Goal: Information Seeking & Learning: Learn about a topic

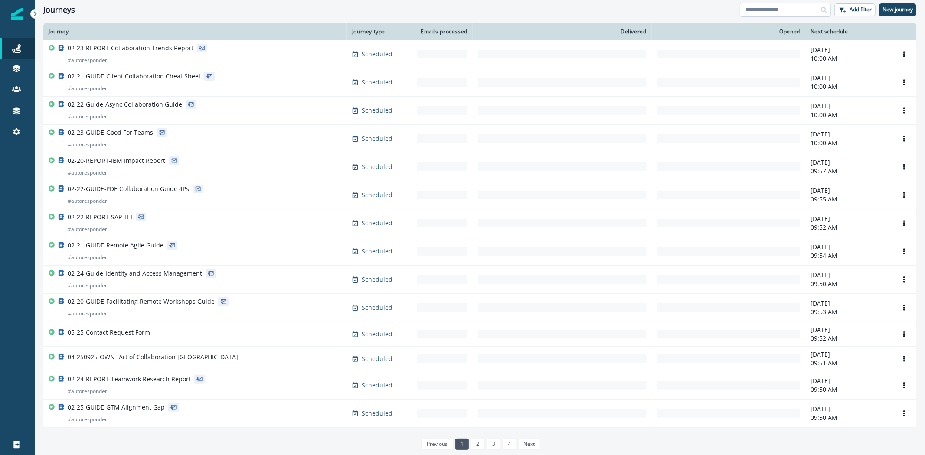
click at [779, 7] on input at bounding box center [785, 10] width 91 height 14
type input "*******"
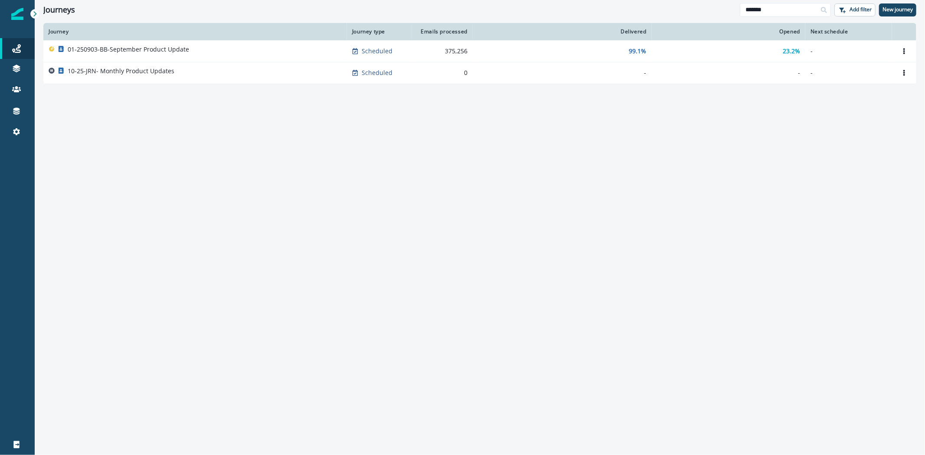
click at [203, 49] on div "01-250903-BB-September Product Update" at bounding box center [195, 51] width 293 height 12
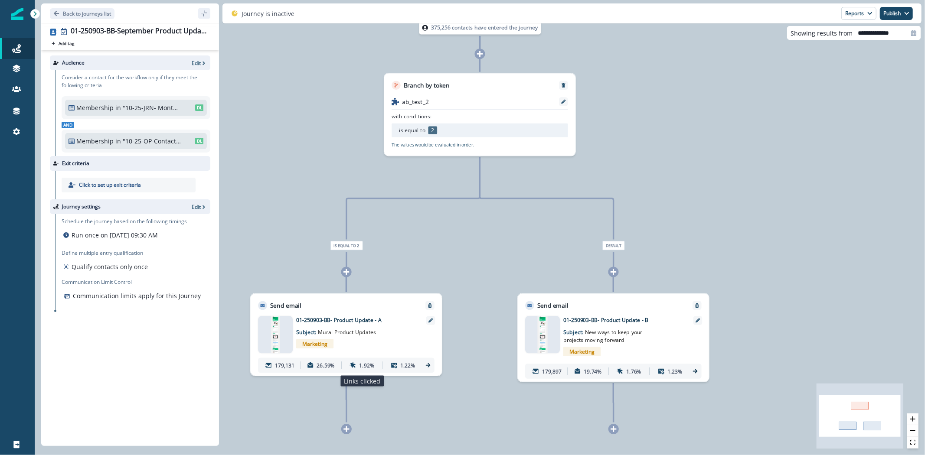
click at [354, 364] on icon at bounding box center [353, 366] width 6 height 6
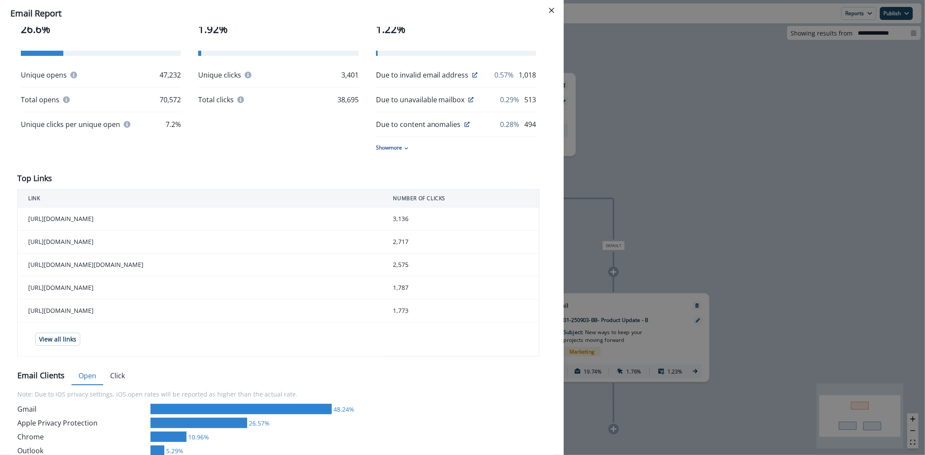
scroll to position [193, 0]
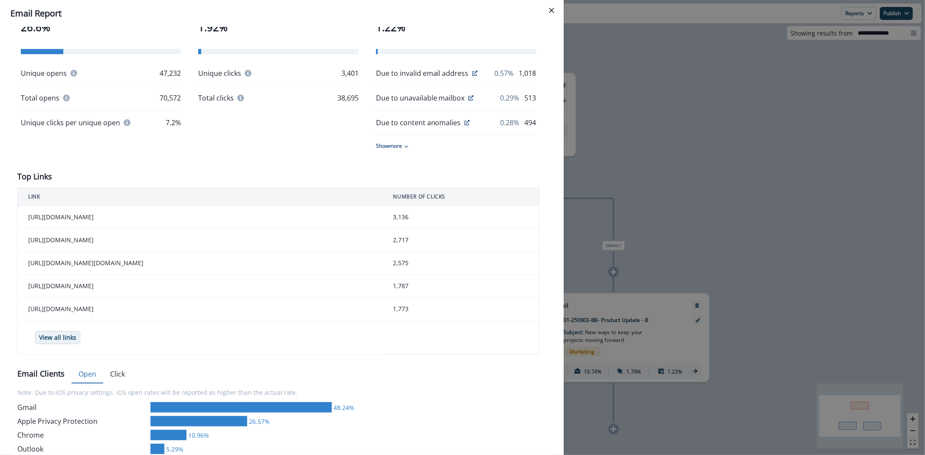
click at [71, 342] on p "View all links" at bounding box center [57, 337] width 37 height 7
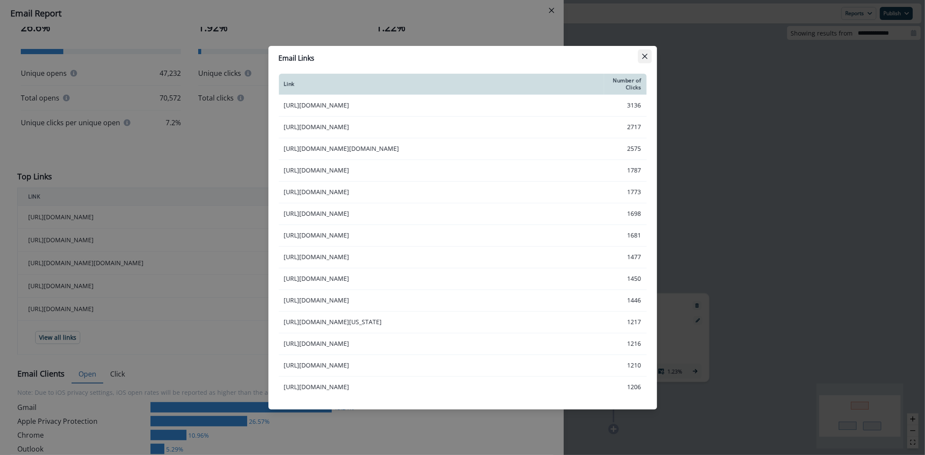
click at [644, 53] on button "Close" at bounding box center [645, 56] width 14 height 14
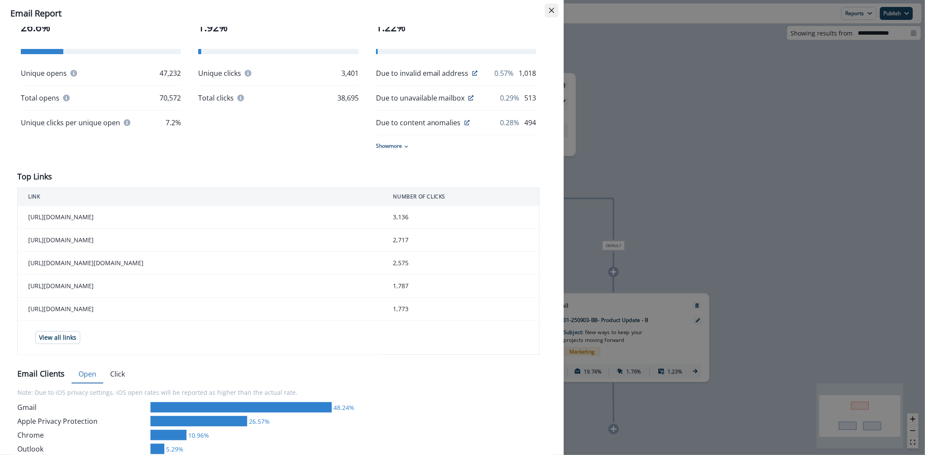
click at [554, 14] on button "Close" at bounding box center [552, 10] width 14 height 14
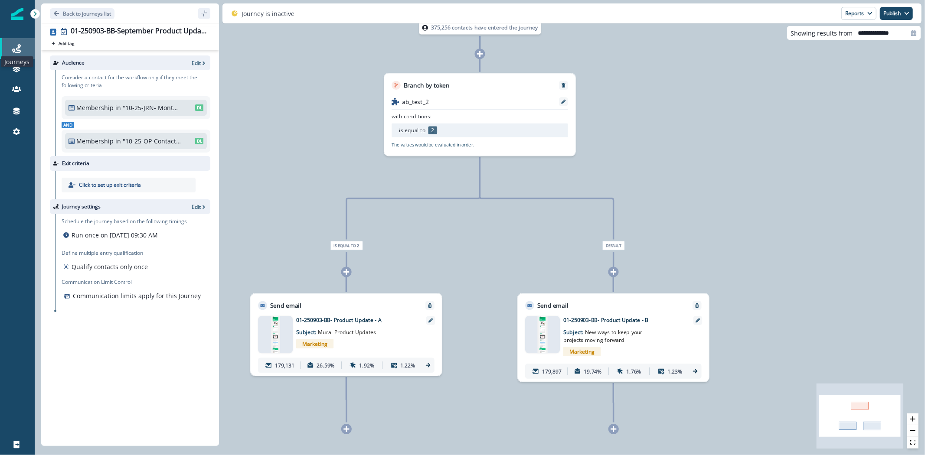
click at [13, 48] on icon at bounding box center [16, 48] width 9 height 9
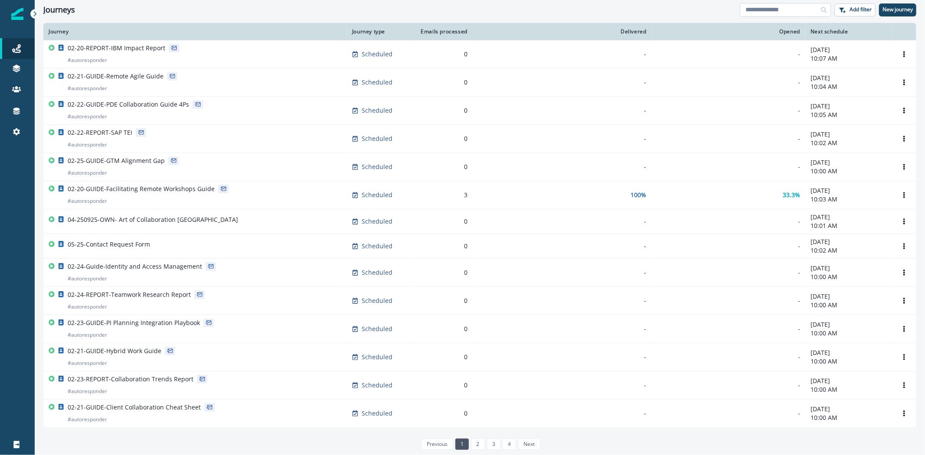
click at [796, 9] on input at bounding box center [785, 10] width 91 height 14
type input "**********"
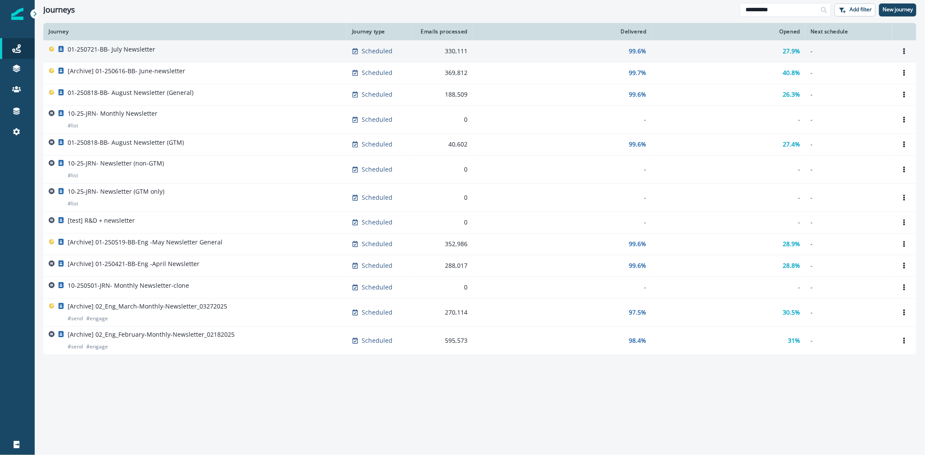
click at [139, 49] on p "01-250721-BB- July Newsletter" at bounding box center [112, 49] width 88 height 9
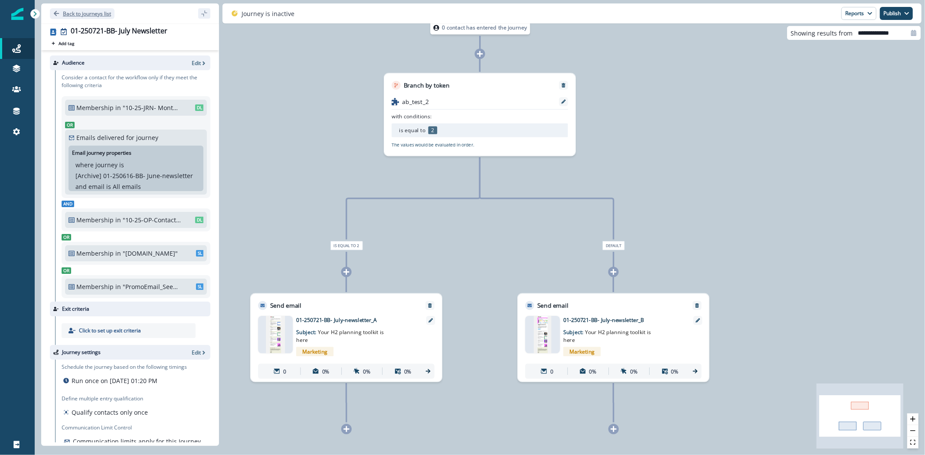
click at [59, 13] on icon "Go back" at bounding box center [56, 13] width 6 height 6
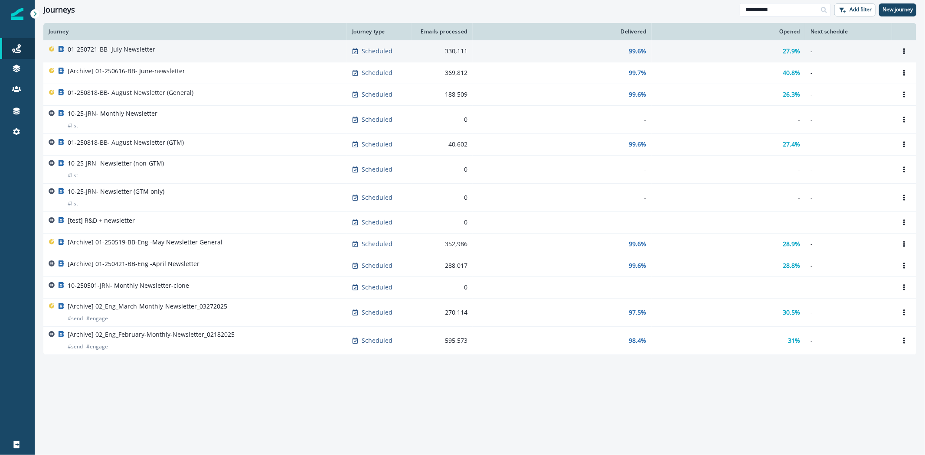
click at [148, 48] on p "01-250721-BB- July Newsletter" at bounding box center [112, 49] width 88 height 9
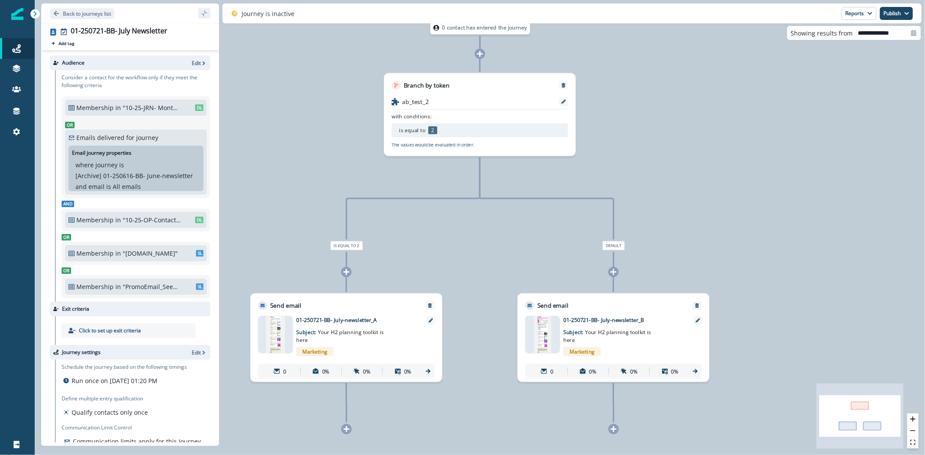
click at [382, 355] on div "Marketing" at bounding box center [357, 351] width 123 height 15
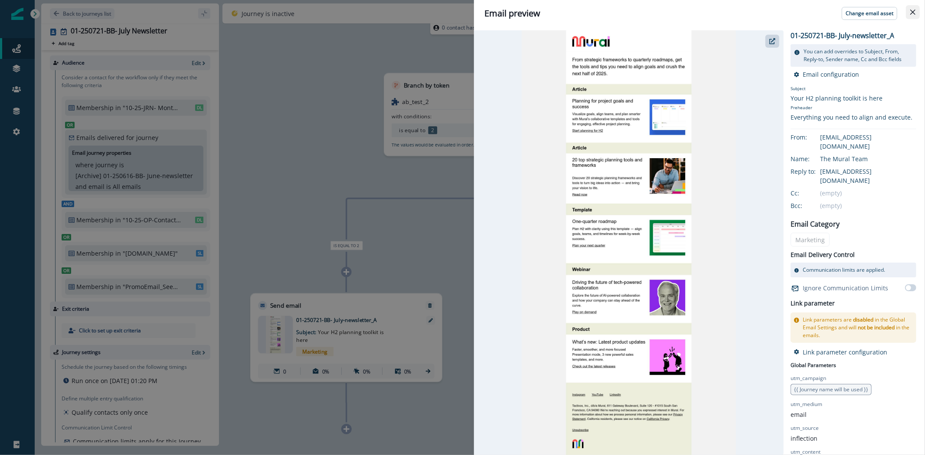
click at [912, 12] on icon "Close" at bounding box center [912, 12] width 5 height 5
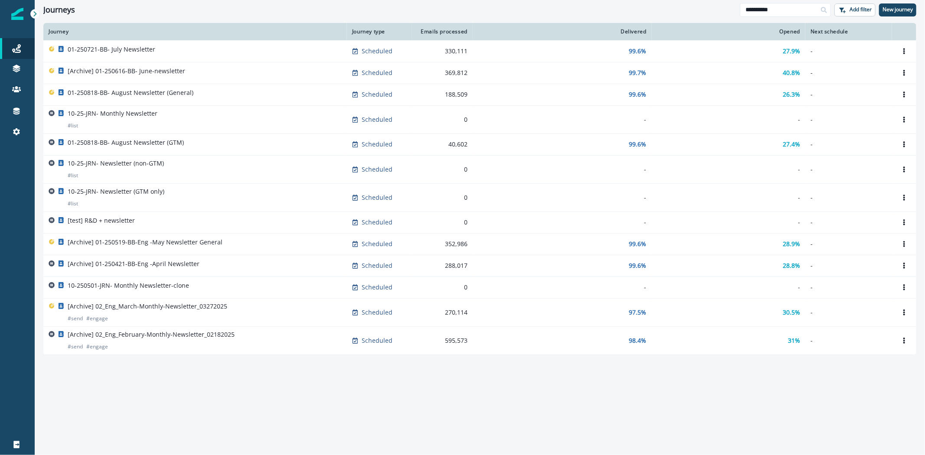
click at [197, 90] on div "01-250818-BB- August Newsletter (General)" at bounding box center [195, 94] width 293 height 12
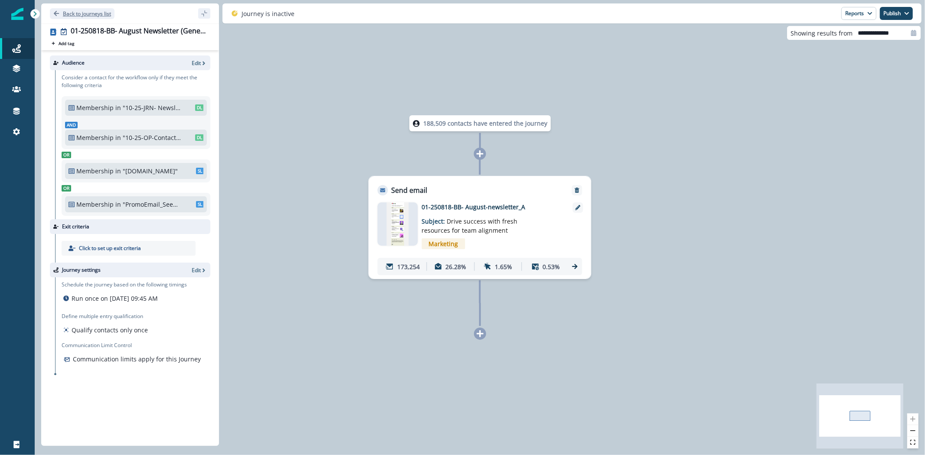
click at [57, 10] on icon "Go back" at bounding box center [56, 13] width 6 height 6
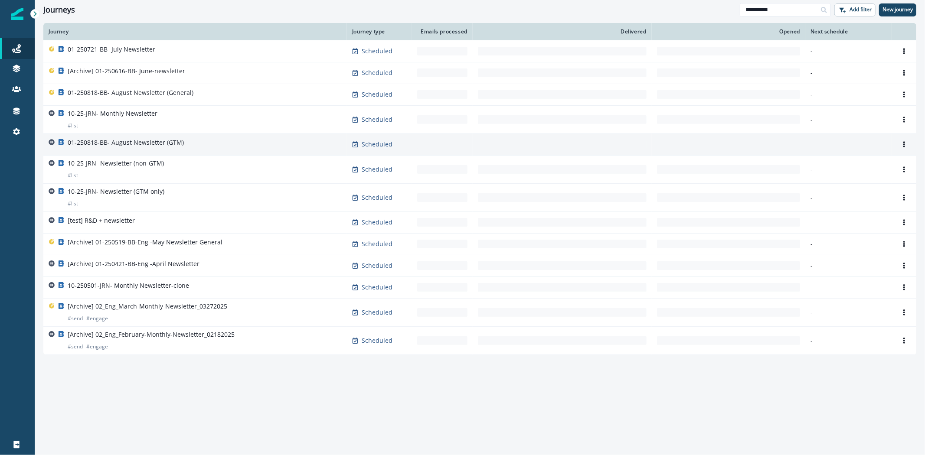
click at [183, 141] on div "01-250818-BB- August Newsletter (GTM)" at bounding box center [195, 144] width 293 height 12
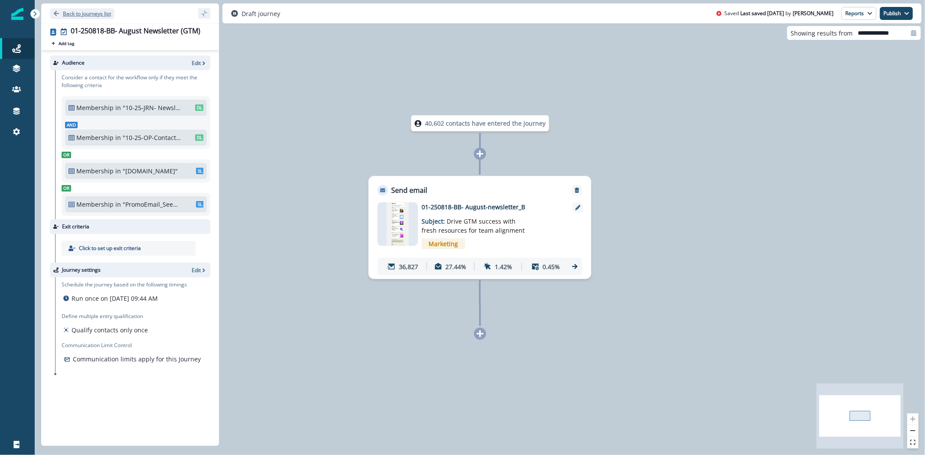
click at [59, 12] on icon "Go back" at bounding box center [56, 13] width 6 height 6
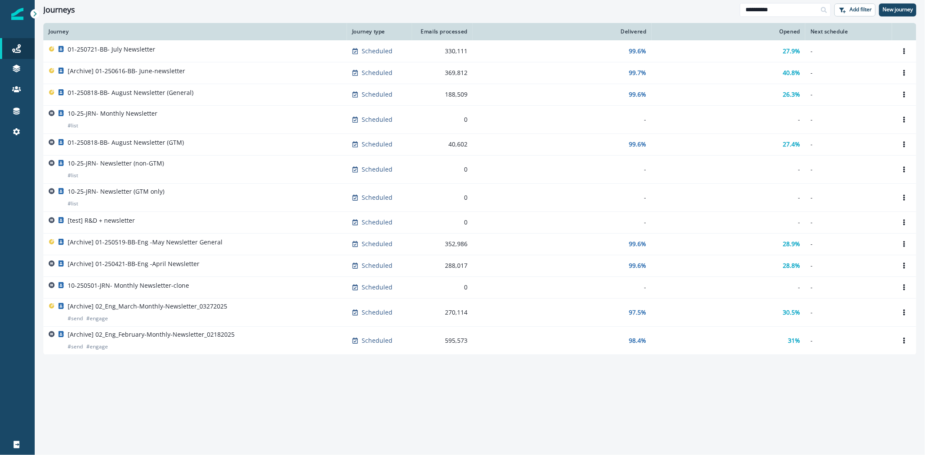
click at [165, 50] on div "01-250721-BB- July Newsletter" at bounding box center [195, 51] width 293 height 12
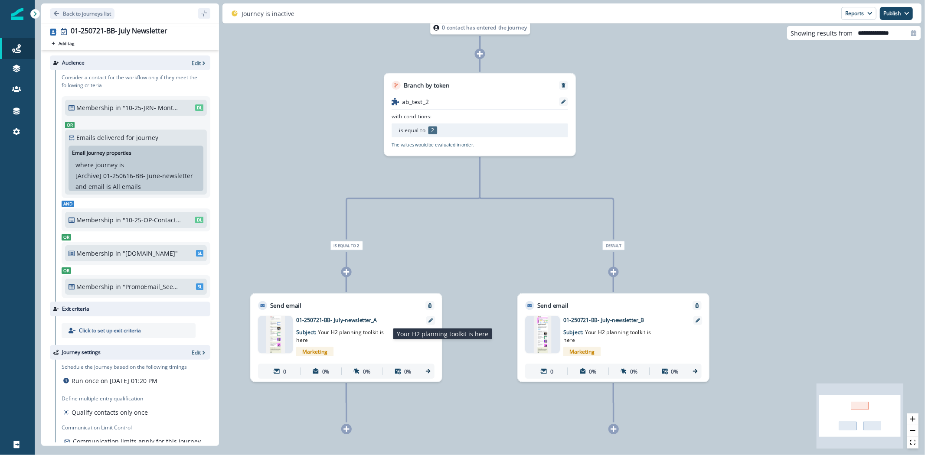
click at [383, 335] on p "Subject: Your H2 planning toolkit is here" at bounding box center [342, 334] width 93 height 20
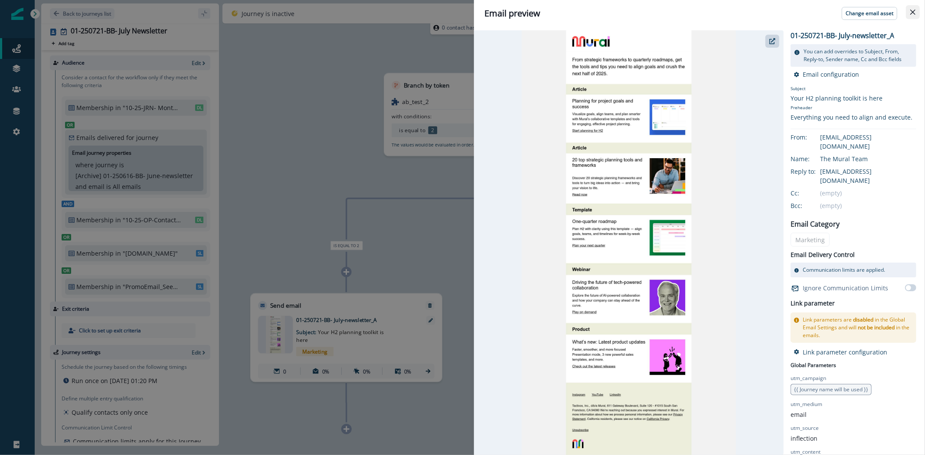
click at [909, 15] on button "Close" at bounding box center [913, 12] width 14 height 14
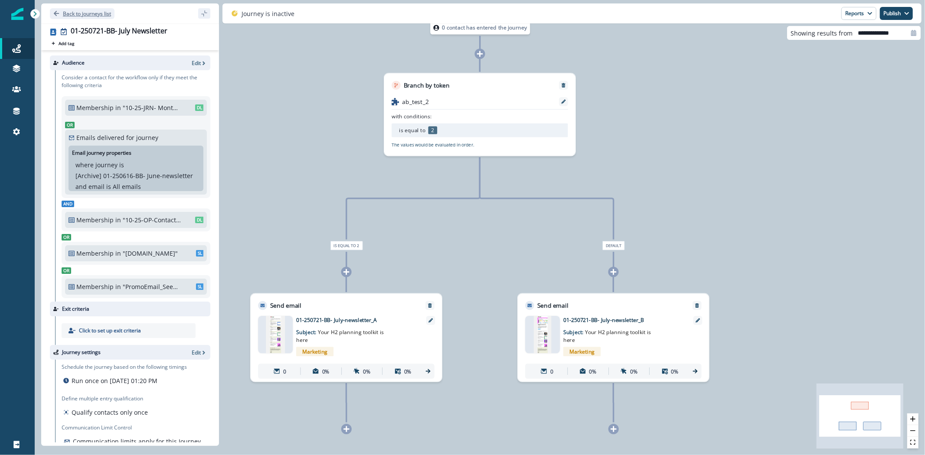
click at [77, 15] on p "Back to journeys list" at bounding box center [87, 13] width 48 height 7
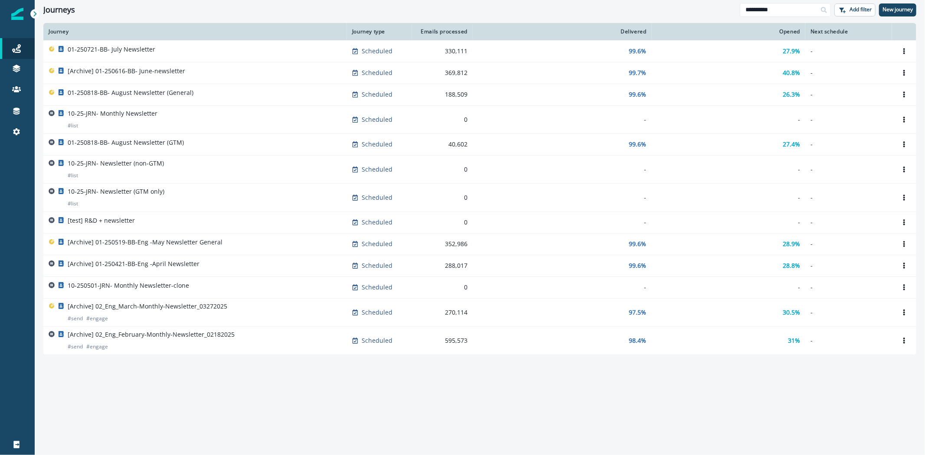
click at [36, 14] on icon at bounding box center [34, 13] width 3 height 5
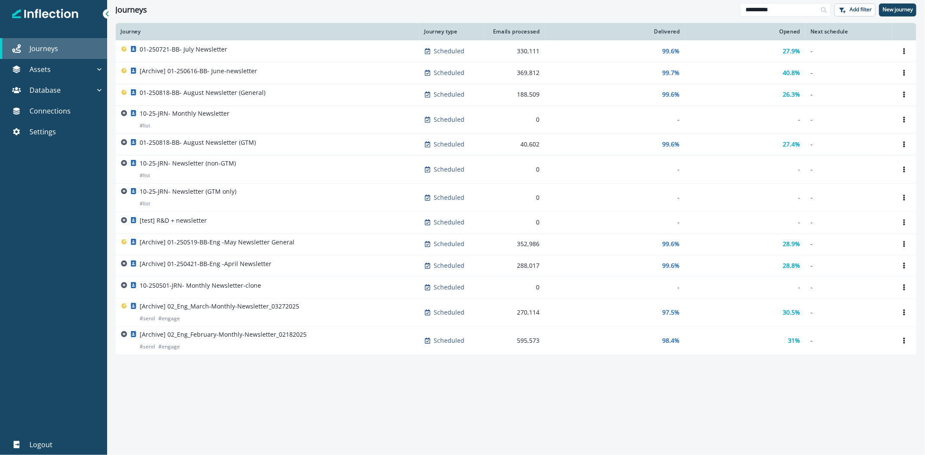
click at [46, 49] on p "Journeys" at bounding box center [43, 48] width 29 height 10
click at [105, 11] on icon at bounding box center [107, 14] width 6 height 6
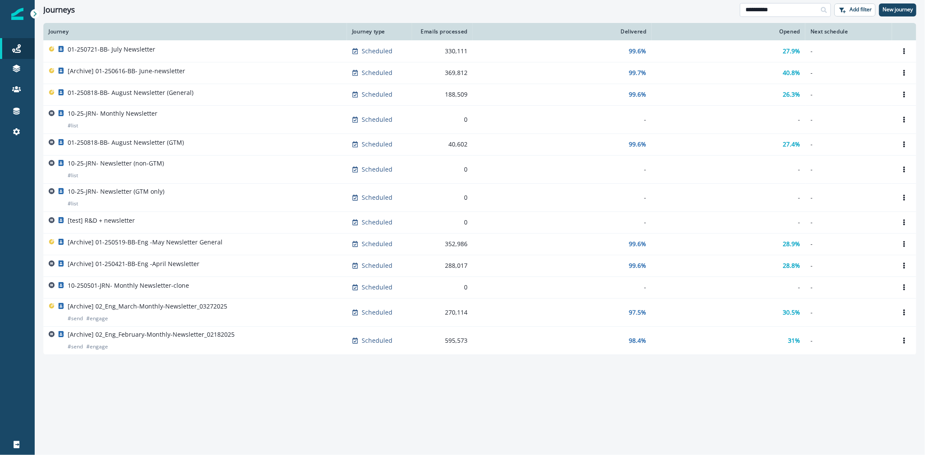
click at [761, 8] on input "**********" at bounding box center [785, 10] width 91 height 14
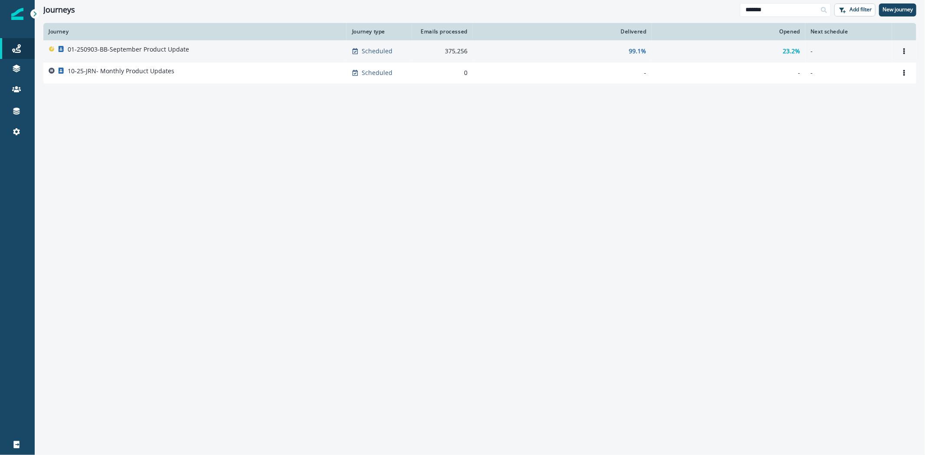
type input "*******"
click at [189, 50] on div "01-250903-BB-September Product Update" at bounding box center [195, 51] width 293 height 12
